Goal: Check status: Check status

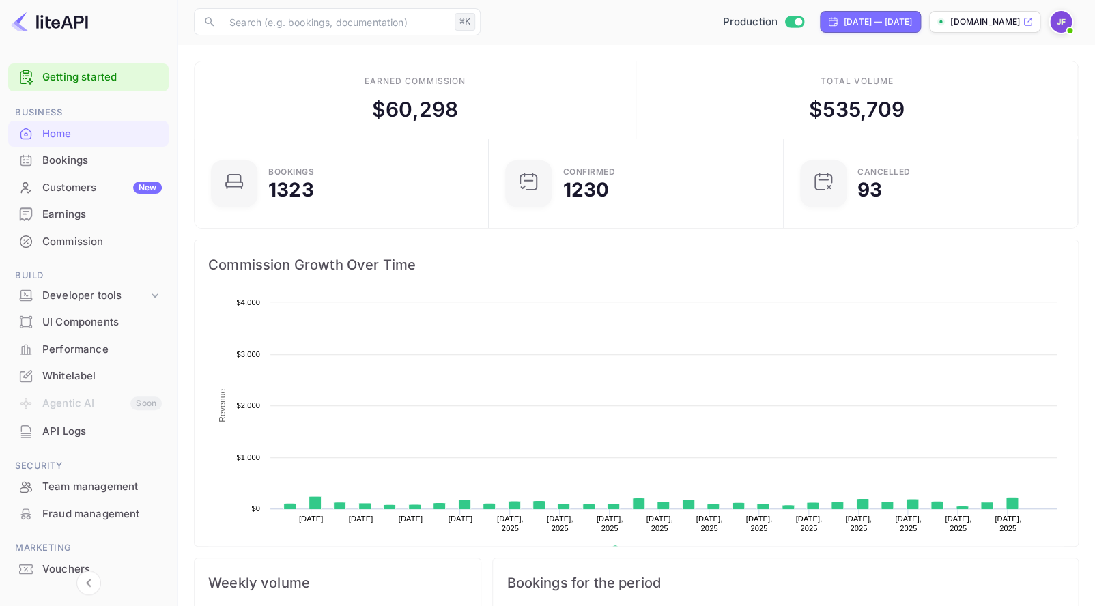
scroll to position [222, 286]
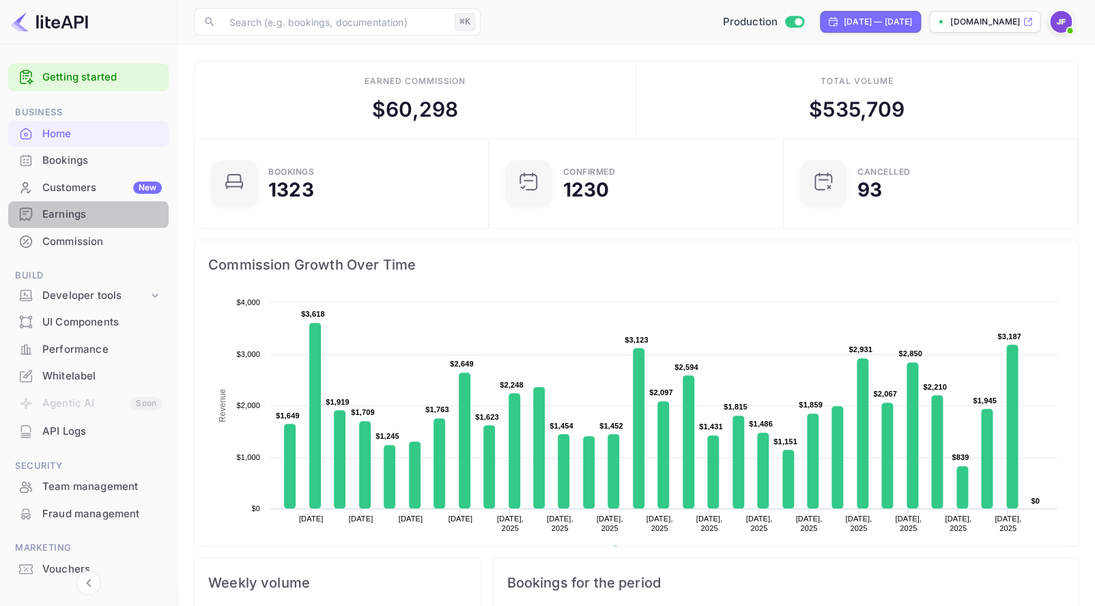
click at [54, 212] on div "Earnings" at bounding box center [102, 215] width 120 height 16
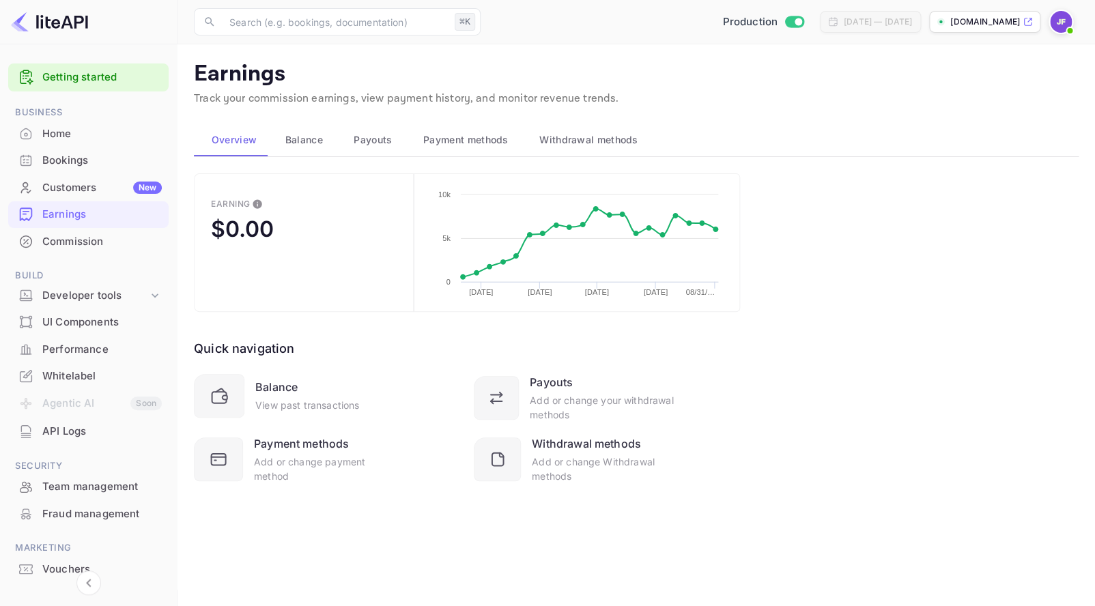
click at [371, 137] on span "Payouts" at bounding box center [373, 140] width 38 height 16
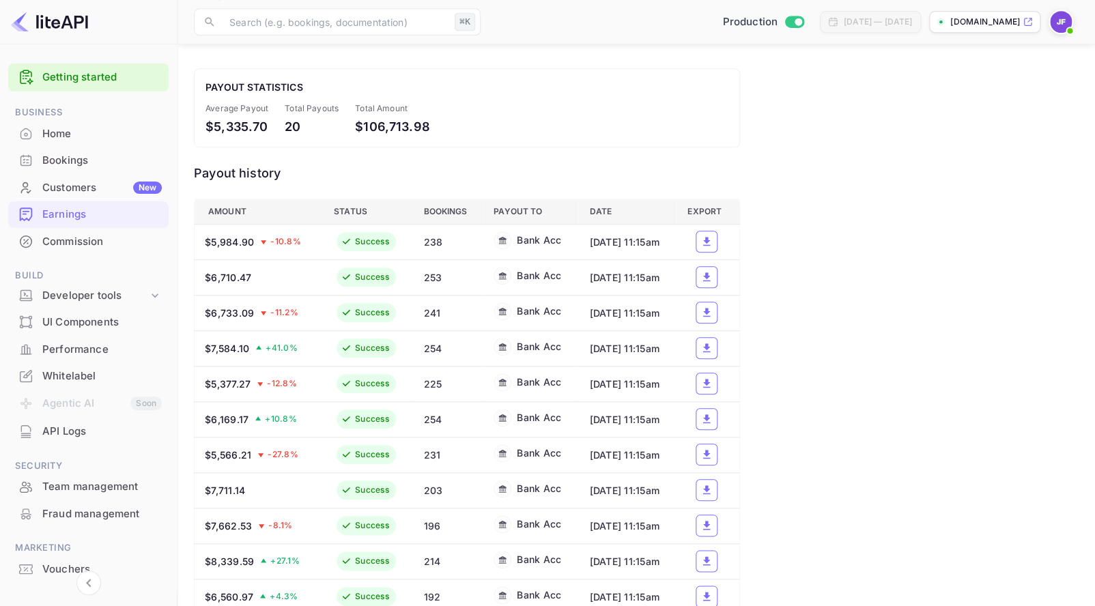
scroll to position [294, 0]
click at [713, 245] on icon "a dense table" at bounding box center [707, 241] width 12 height 12
